Goal: Task Accomplishment & Management: Use online tool/utility

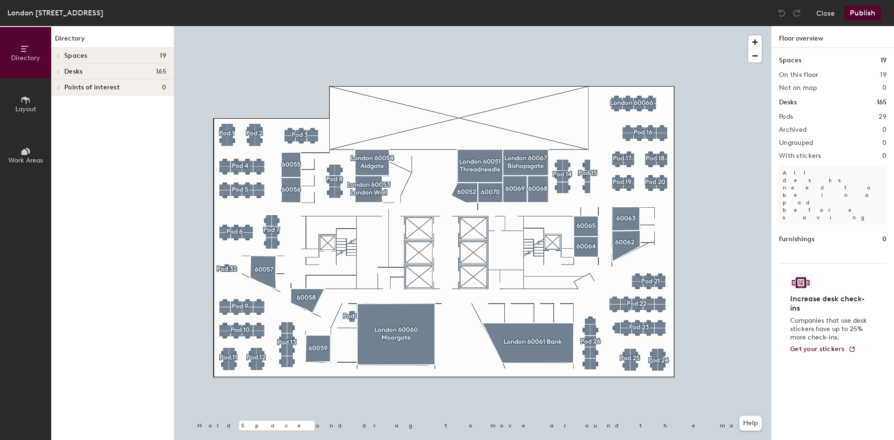
click at [21, 107] on span "Layout" at bounding box center [25, 109] width 21 height 8
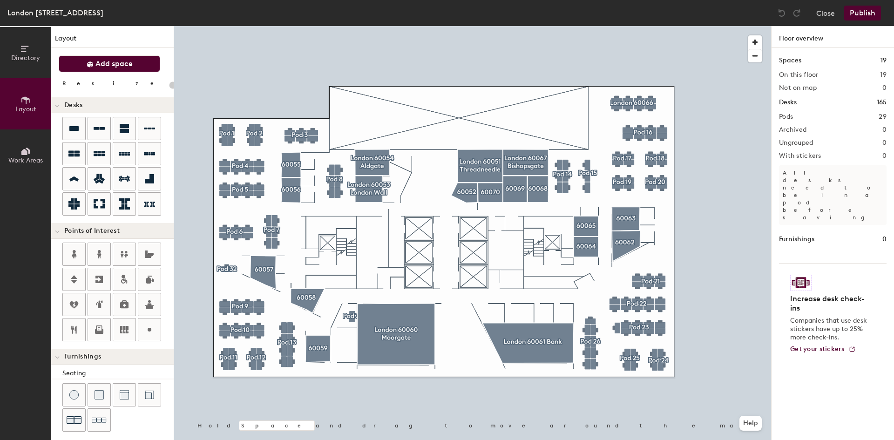
click at [103, 68] on span "Add space" at bounding box center [113, 63] width 37 height 9
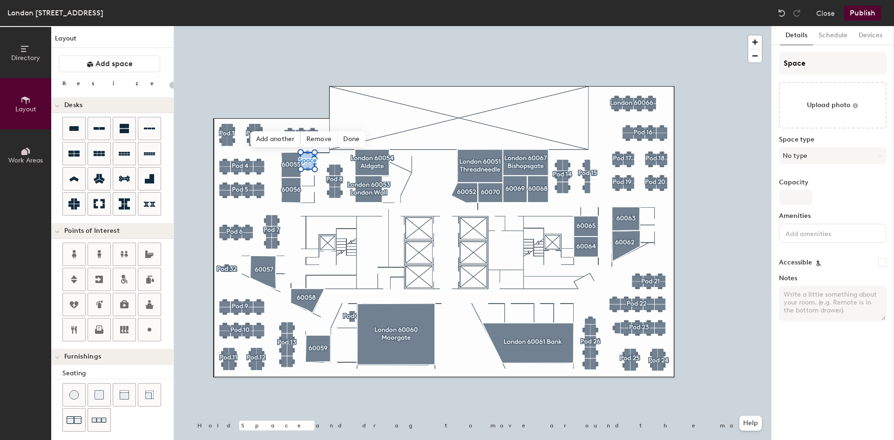
type input "20"
click at [818, 65] on input "Space" at bounding box center [833, 63] width 108 height 22
drag, startPoint x: 824, startPoint y: 65, endPoint x: 779, endPoint y: 66, distance: 44.7
click at [779, 66] on input "Space" at bounding box center [833, 63] width 108 height 22
type input "60"
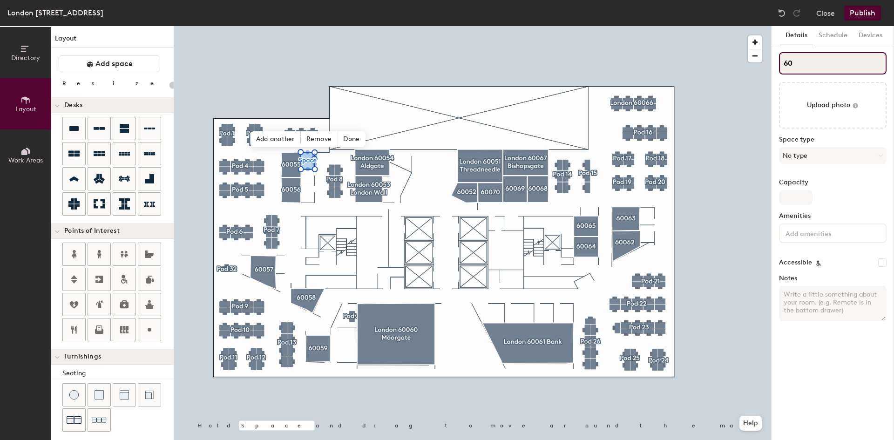
type input "20"
type input "605"
type input "20"
type input "6051"
type input "20"
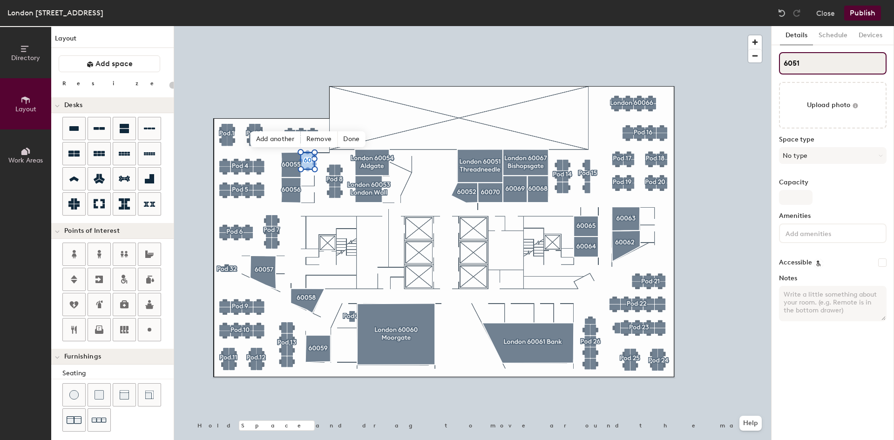
type input "60510"
type input "20"
type input "60510"
click at [847, 158] on button "No type" at bounding box center [833, 155] width 108 height 17
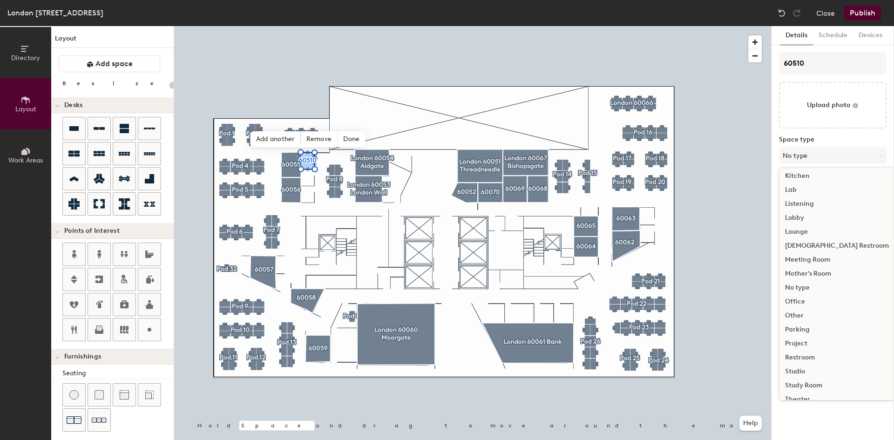
scroll to position [186, 0]
click at [795, 300] on div "Other" at bounding box center [836, 300] width 115 height 14
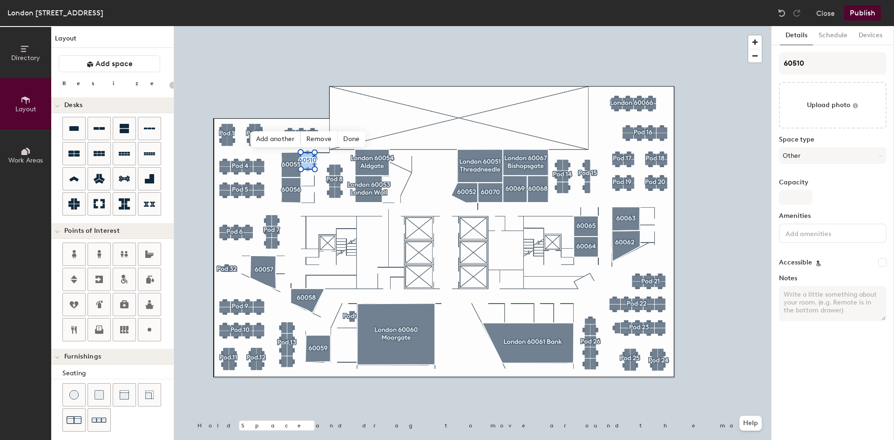
type input "20"
click at [798, 198] on input "Capacity" at bounding box center [796, 197] width 34 height 15
type input "1"
type input "20"
type input "1"
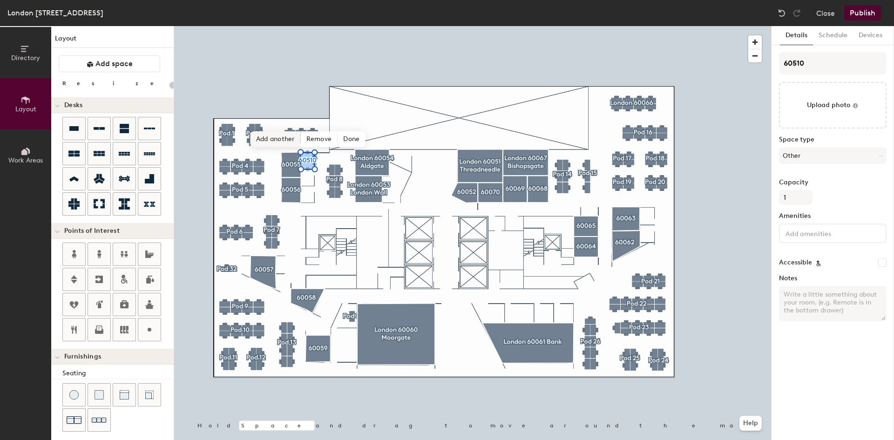
click at [270, 139] on span "Add another" at bounding box center [275, 139] width 50 height 16
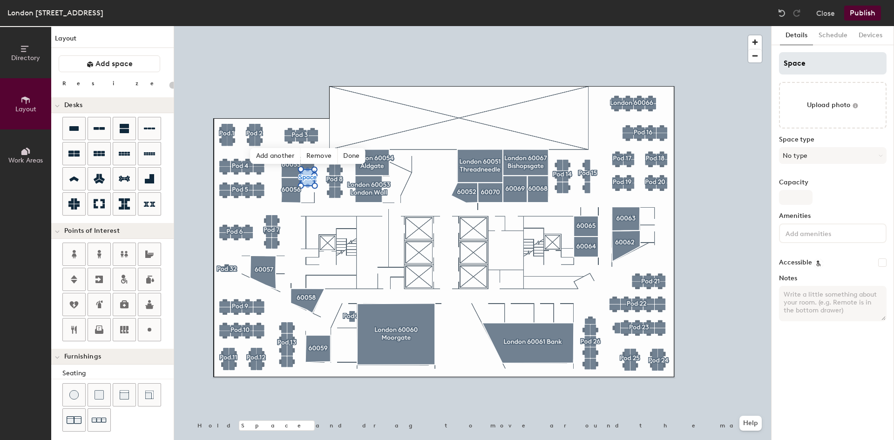
type input "20"
click at [803, 66] on input "Space" at bounding box center [833, 63] width 108 height 22
click at [722, 66] on div "Directory Layout Work Areas Layout Add space Resize Desks Points of Interest Fu…" at bounding box center [447, 233] width 894 height 414
type input "60"
type input "20"
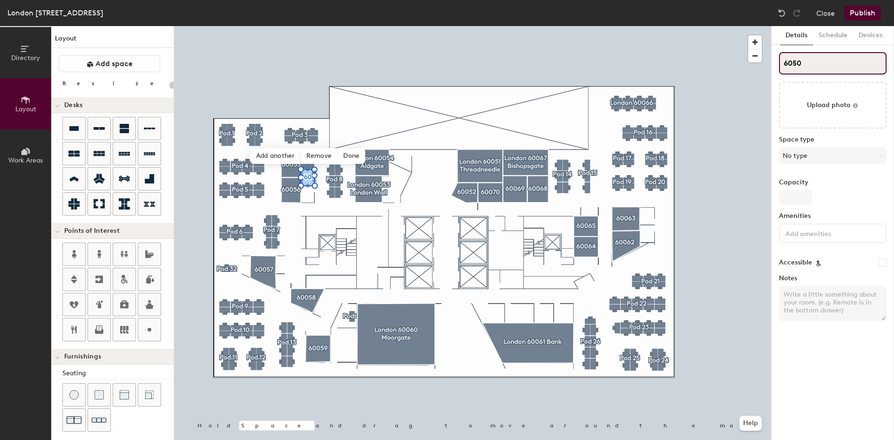
type input "60509"
type input "20"
type input "60509"
click at [802, 203] on input "Capacity" at bounding box center [796, 197] width 34 height 15
type input "1"
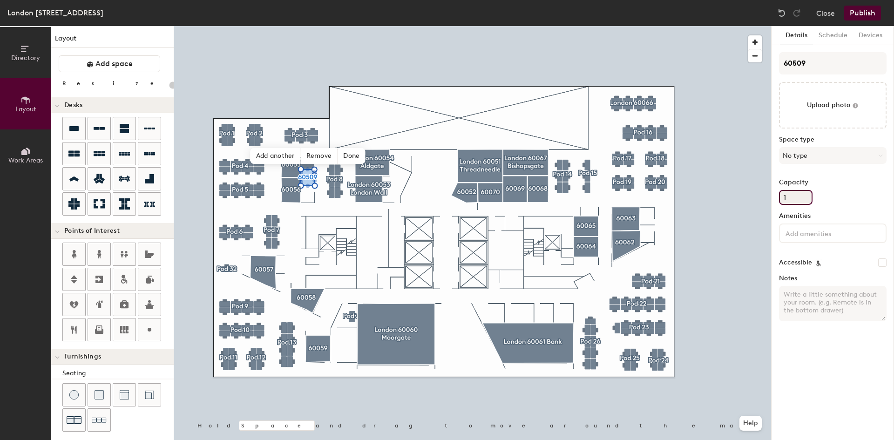
type input "20"
type input "1"
click at [262, 153] on span "Add another" at bounding box center [275, 156] width 50 height 16
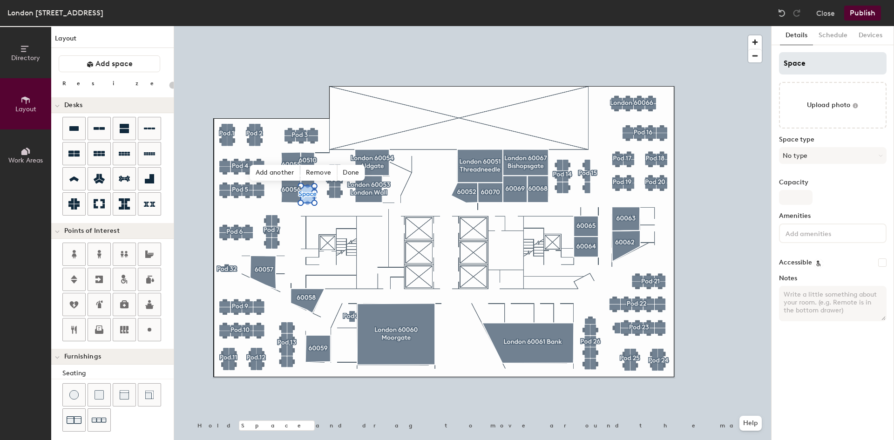
type input "20"
click at [817, 60] on input "Space" at bounding box center [833, 63] width 108 height 22
click at [743, 76] on div "Directory Layout Work Areas Layout Add space Resize Desks Points of Interest Fu…" at bounding box center [447, 233] width 894 height 414
type input "60"
type input "20"
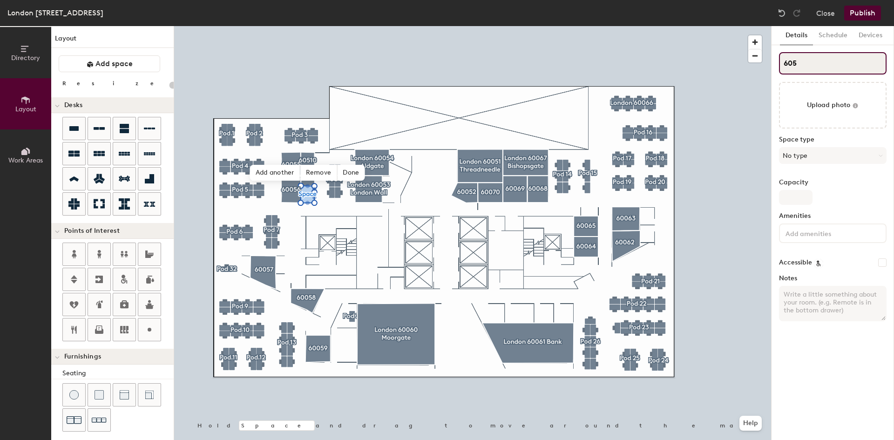
type input "6050"
type input "20"
type input "60508"
type input "20"
type input "60508"
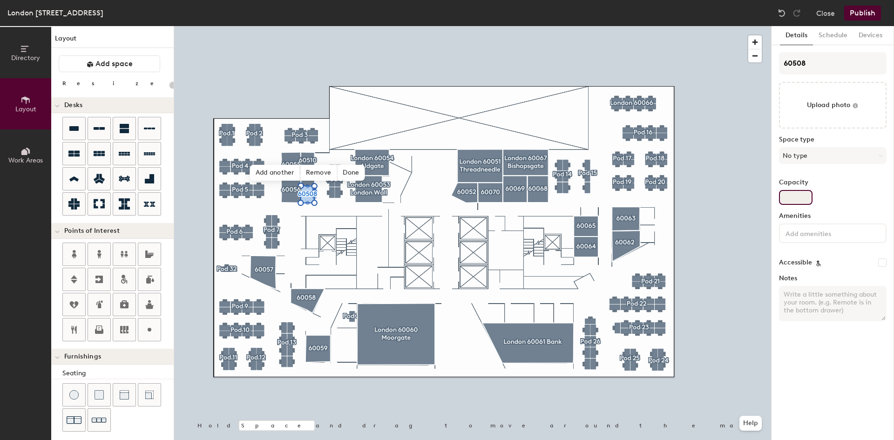
click at [794, 202] on input "Capacity" at bounding box center [796, 197] width 34 height 15
type input "1"
type input "20"
type input "1"
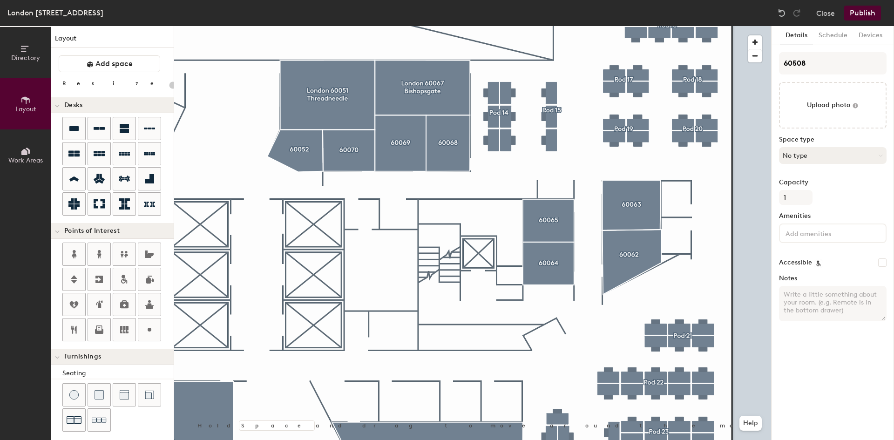
click at [841, 153] on button "No type" at bounding box center [833, 155] width 108 height 17
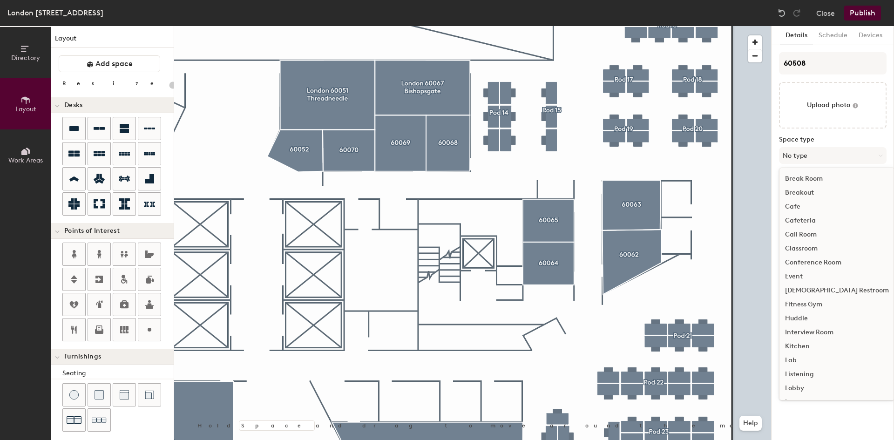
click at [803, 318] on div "Huddle" at bounding box center [836, 318] width 115 height 14
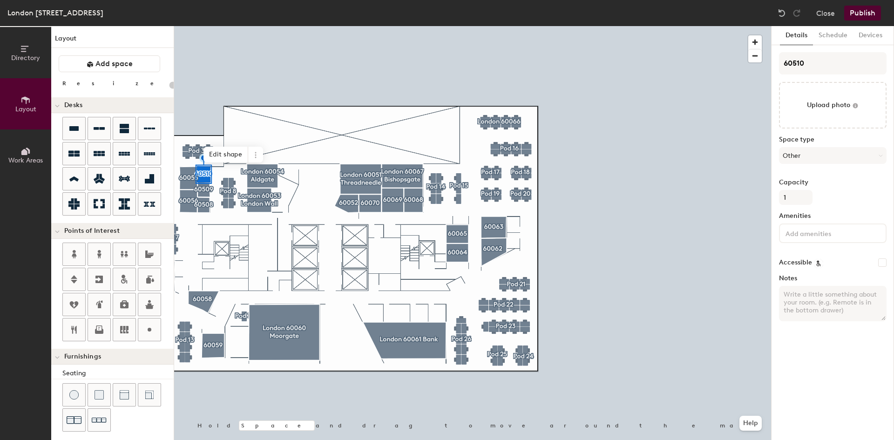
type input "20"
click at [823, 153] on button "Other" at bounding box center [833, 155] width 108 height 17
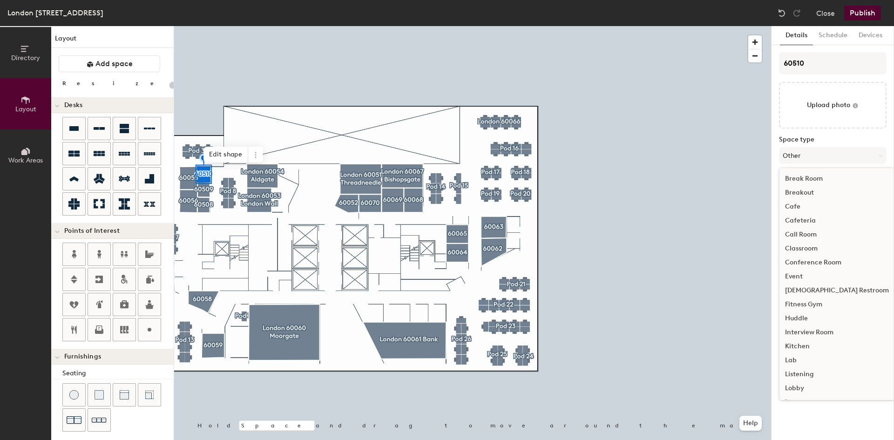
click at [800, 319] on div "Huddle" at bounding box center [836, 318] width 115 height 14
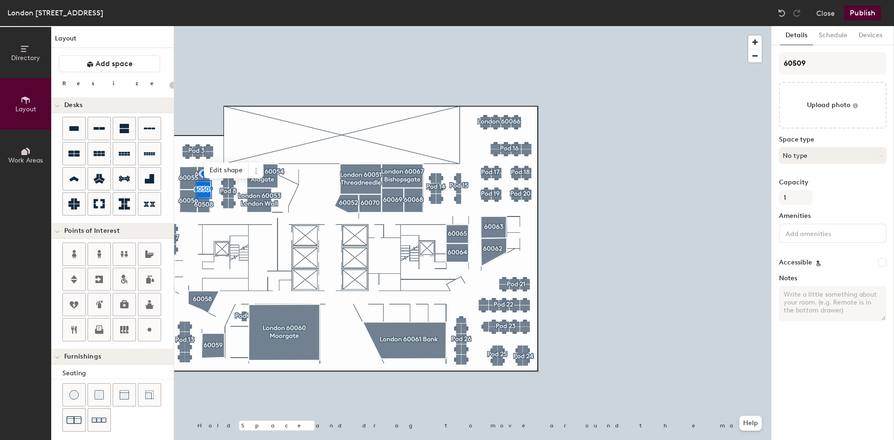
click at [841, 155] on button "No type" at bounding box center [833, 155] width 108 height 17
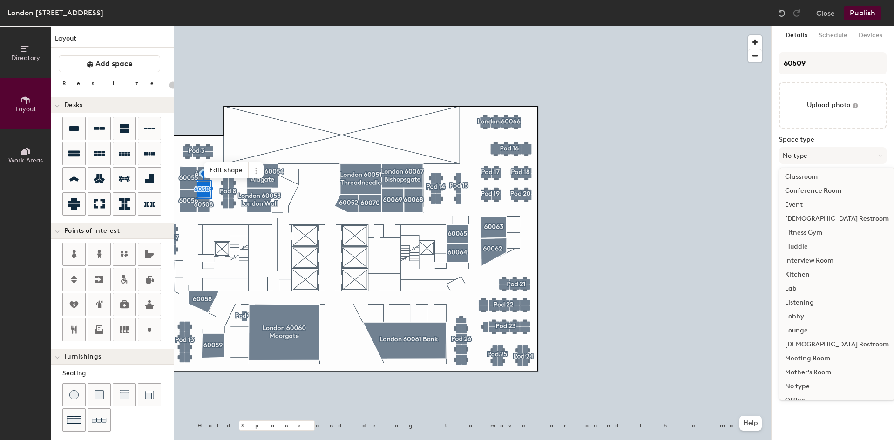
scroll to position [93, 0]
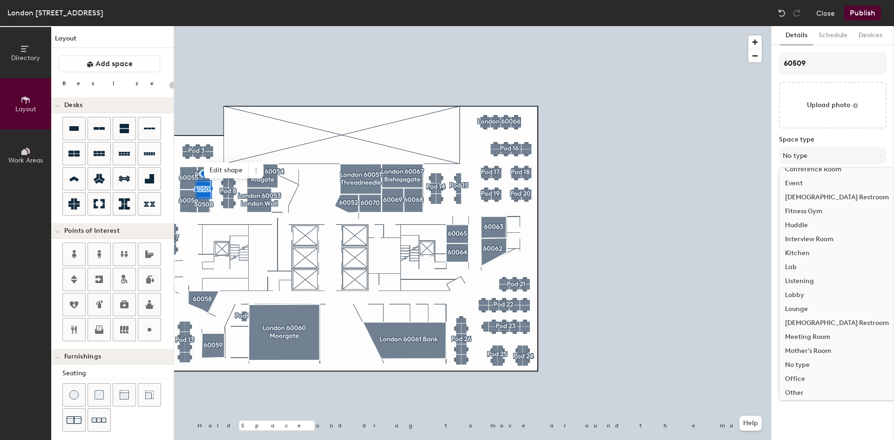
click at [800, 224] on div "Huddle" at bounding box center [836, 225] width 115 height 14
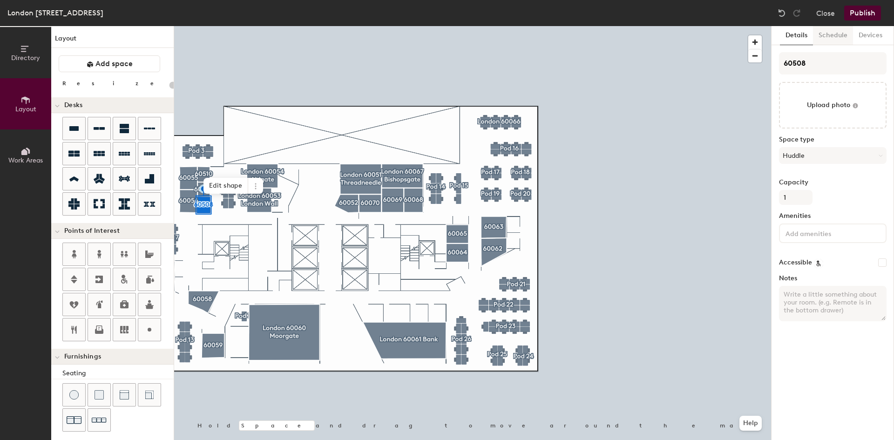
click at [840, 37] on button "Schedule" at bounding box center [833, 35] width 40 height 19
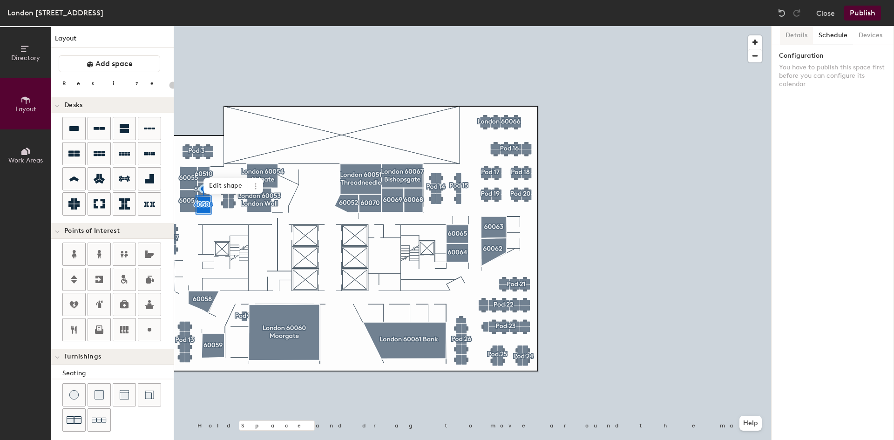
click at [791, 37] on button "Details" at bounding box center [796, 35] width 33 height 19
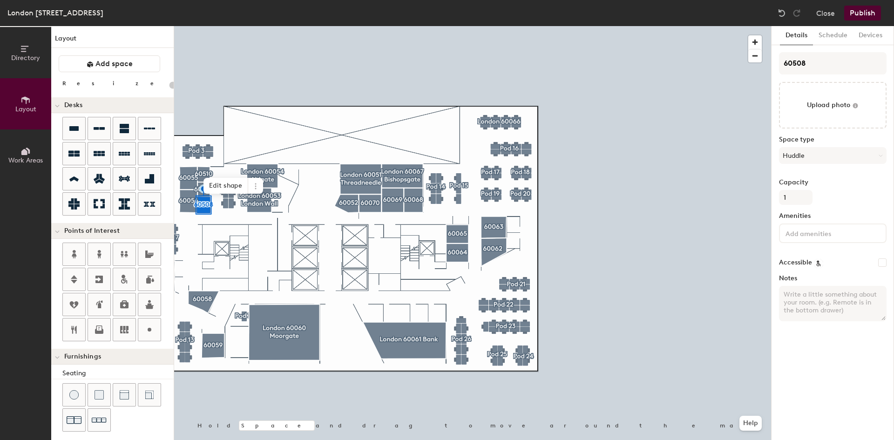
click at [865, 16] on button "Publish" at bounding box center [862, 13] width 37 height 15
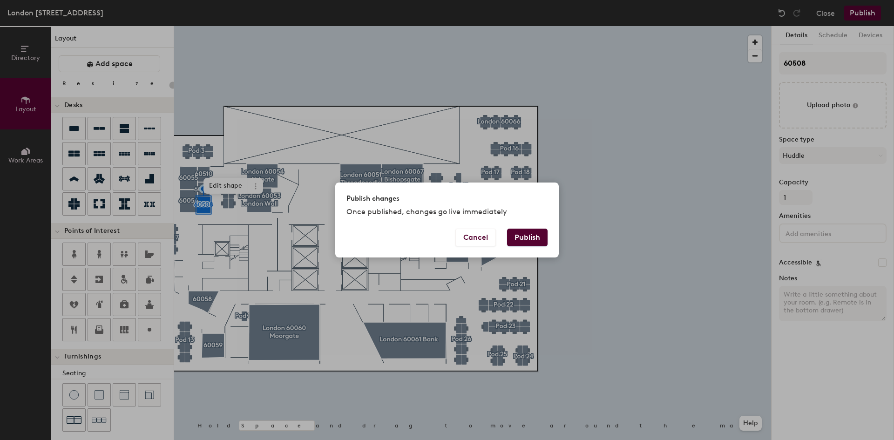
click at [525, 230] on button "Publish" at bounding box center [527, 238] width 41 height 18
type input "20"
